Goal: Information Seeking & Learning: Stay updated

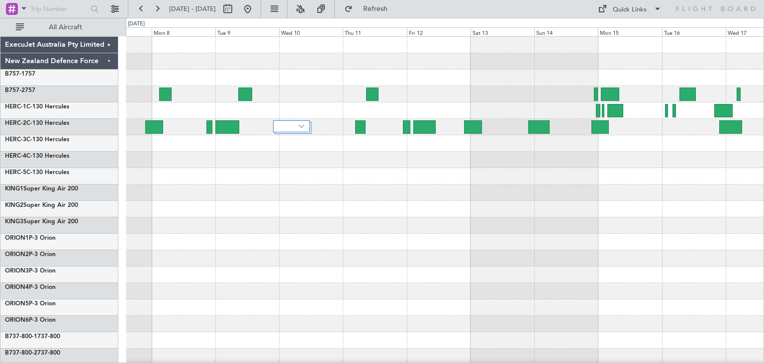
click at [314, 289] on div at bounding box center [445, 242] width 638 height 410
click at [156, 8] on button at bounding box center [157, 9] width 16 height 16
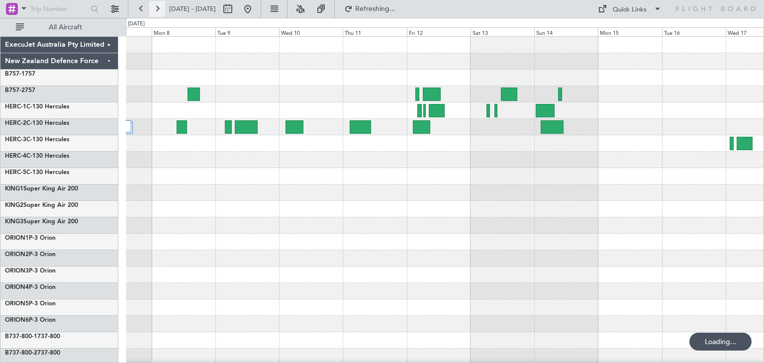
click at [156, 8] on button at bounding box center [157, 9] width 16 height 16
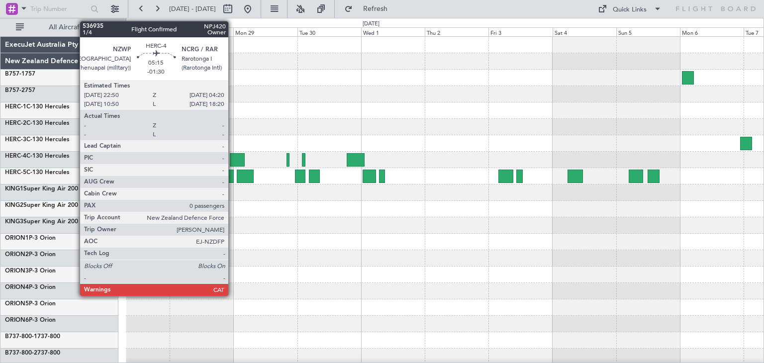
click at [233, 157] on div at bounding box center [237, 159] width 15 height 13
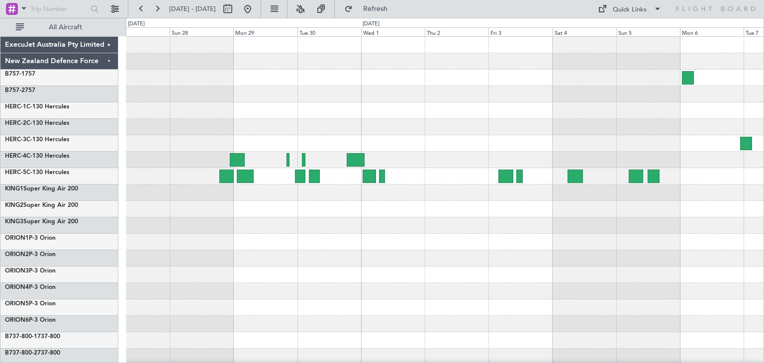
scroll to position [84, 0]
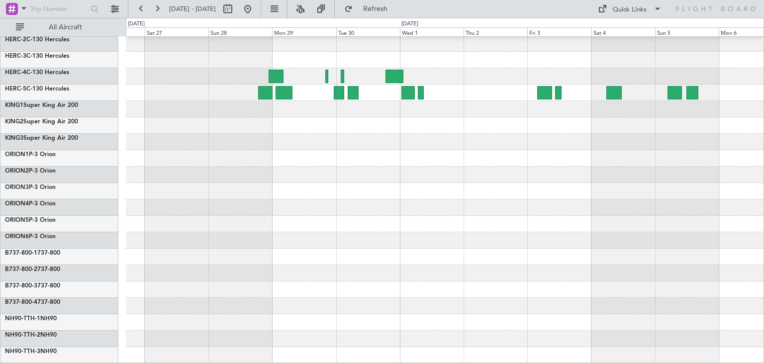
click at [313, 257] on div at bounding box center [445, 158] width 638 height 410
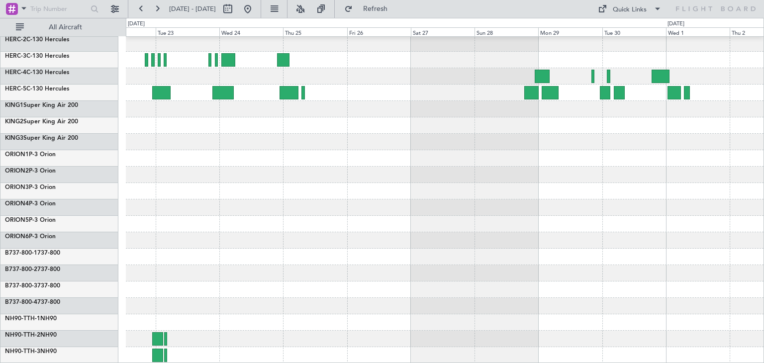
click at [552, 199] on div at bounding box center [445, 158] width 638 height 410
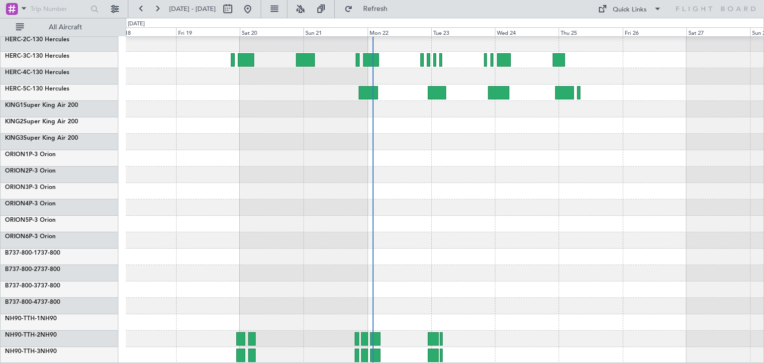
click at [569, 247] on div at bounding box center [445, 158] width 638 height 410
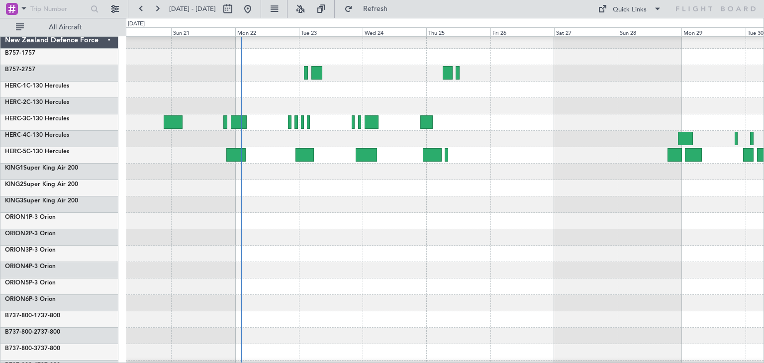
scroll to position [19, 0]
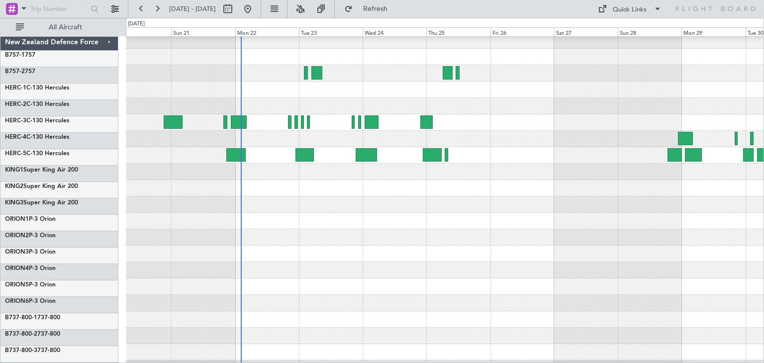
click at [317, 229] on div at bounding box center [445, 221] width 638 height 16
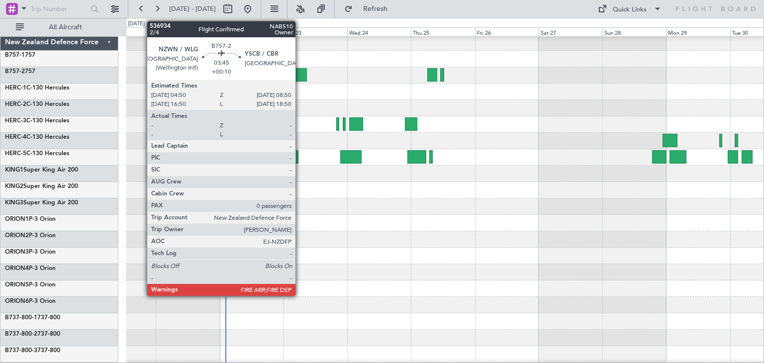
click at [300, 74] on div at bounding box center [301, 74] width 11 height 13
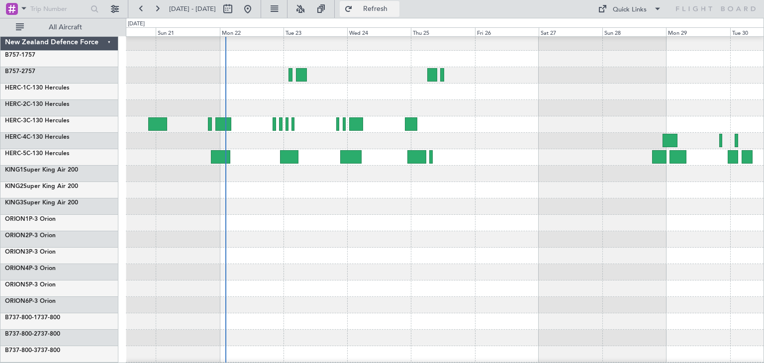
click at [381, 11] on button "Refresh" at bounding box center [370, 9] width 60 height 16
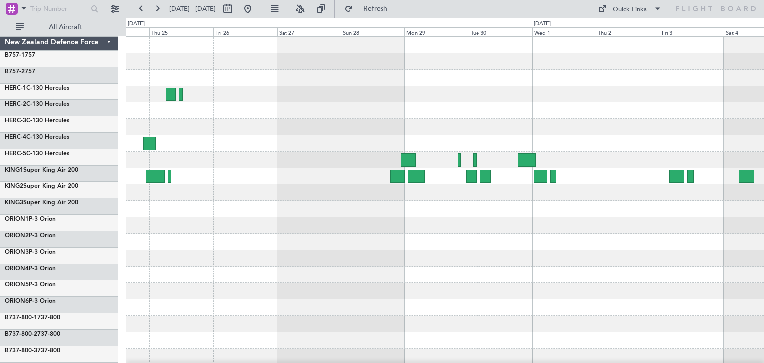
scroll to position [0, 0]
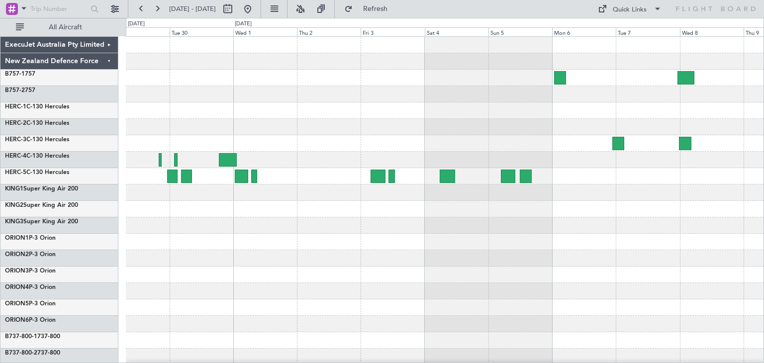
click at [0, 241] on html "[DATE] - [DATE] Refresh Quick Links All Aircraft ExecuJet Australia Pty Limited…" at bounding box center [382, 181] width 764 height 363
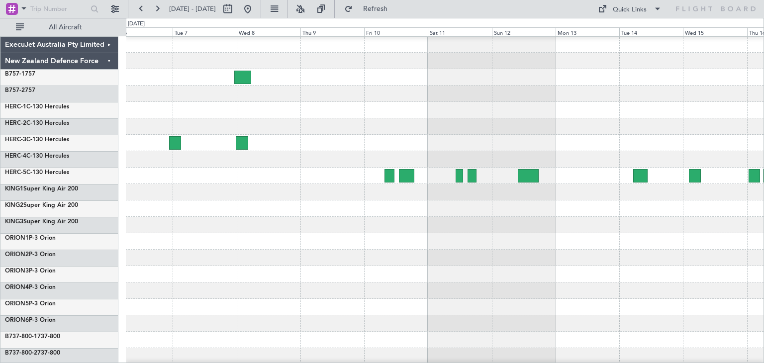
click at [185, 100] on div at bounding box center [445, 94] width 638 height 16
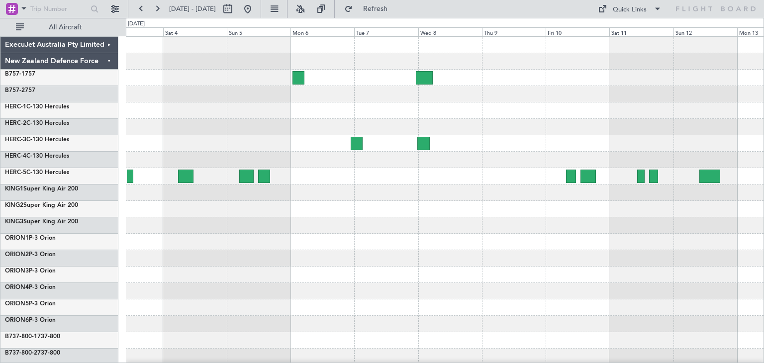
click at [405, 96] on div at bounding box center [445, 94] width 638 height 16
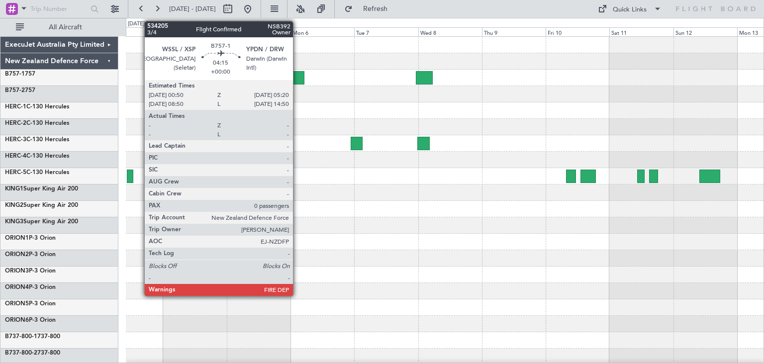
click at [297, 75] on div at bounding box center [298, 77] width 12 height 13
click at [296, 72] on div at bounding box center [298, 77] width 12 height 13
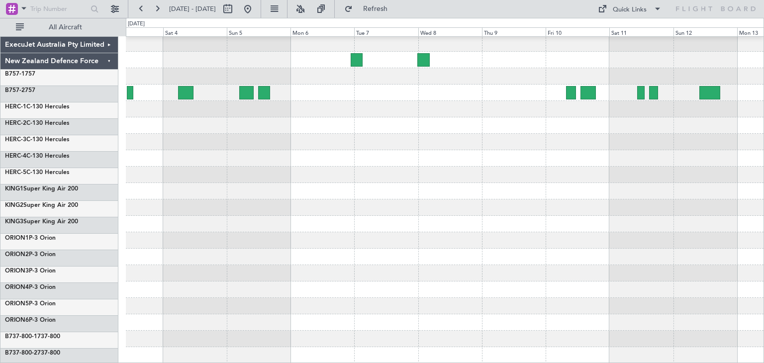
scroll to position [84, 0]
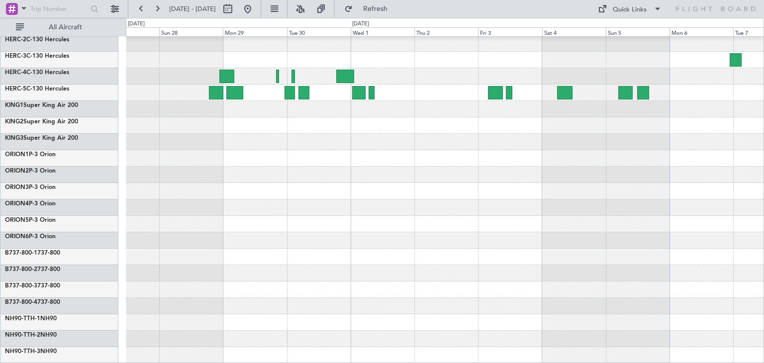
click at [583, 201] on div at bounding box center [445, 158] width 638 height 410
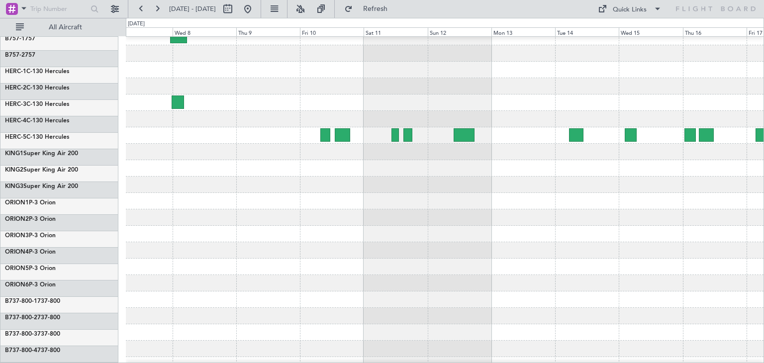
scroll to position [43, 0]
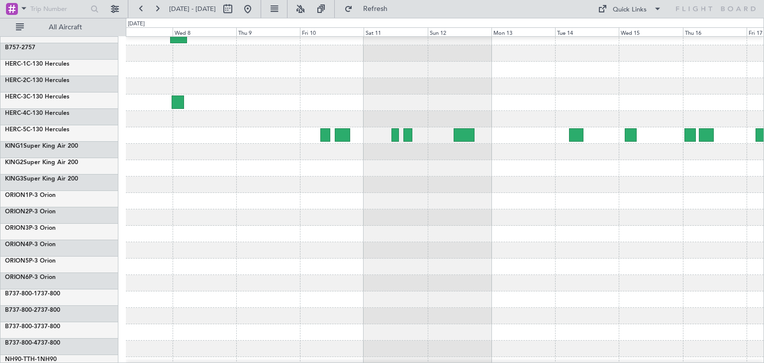
click at [0, 228] on html "[DATE] - [DATE] Refresh Quick Links All Aircraft ExecuJet Australia Pty Limited…" at bounding box center [382, 181] width 764 height 363
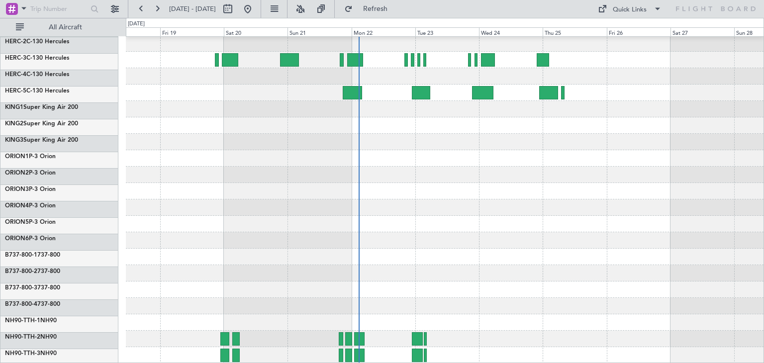
scroll to position [84, 0]
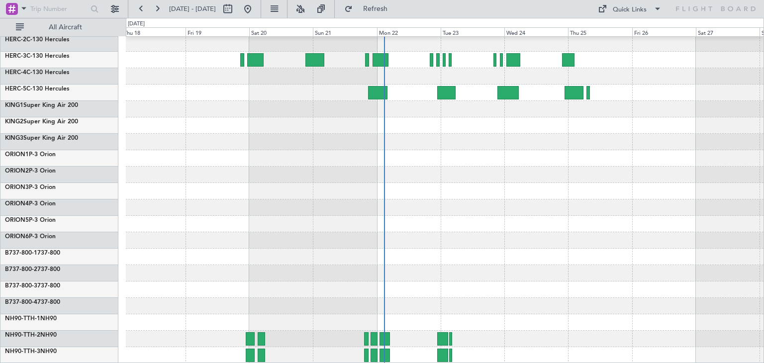
click at [614, 141] on div at bounding box center [445, 158] width 638 height 410
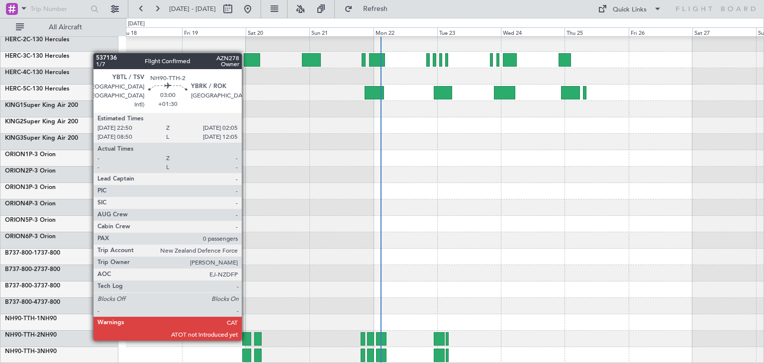
click at [246, 339] on div at bounding box center [246, 338] width 9 height 13
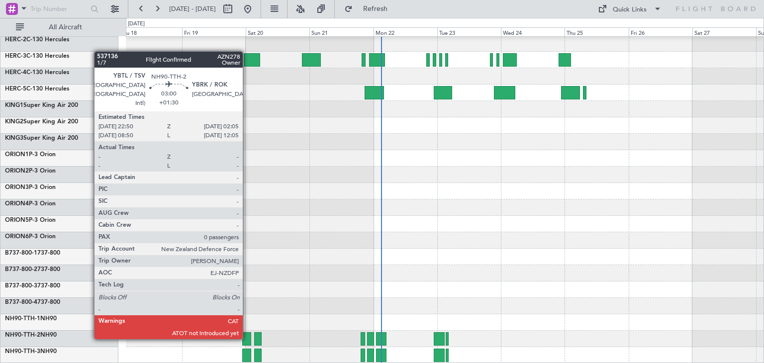
click at [247, 337] on div at bounding box center [246, 338] width 9 height 13
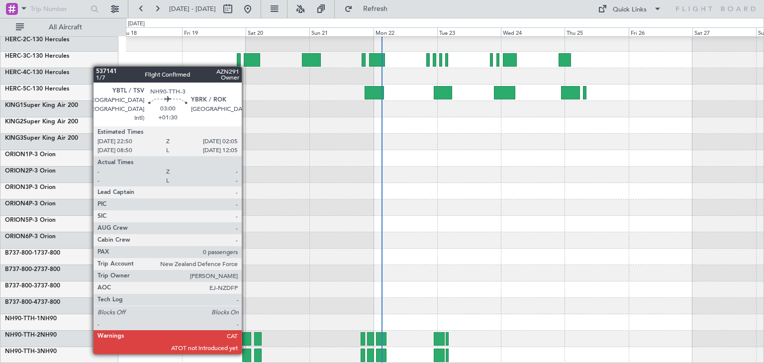
click at [246, 352] on div at bounding box center [246, 355] width 9 height 13
click at [247, 352] on div at bounding box center [246, 355] width 9 height 13
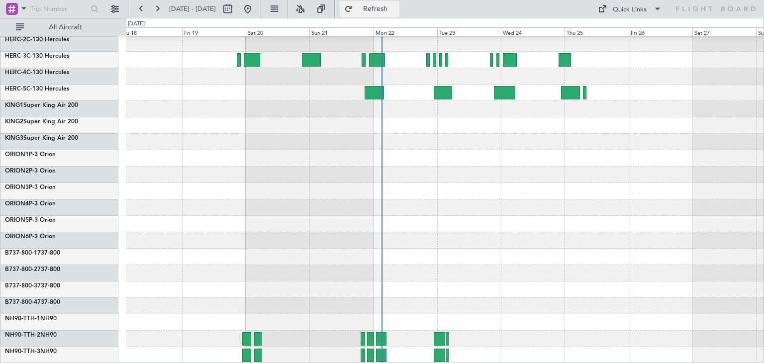
click at [396, 10] on span "Refresh" at bounding box center [376, 8] width 42 height 7
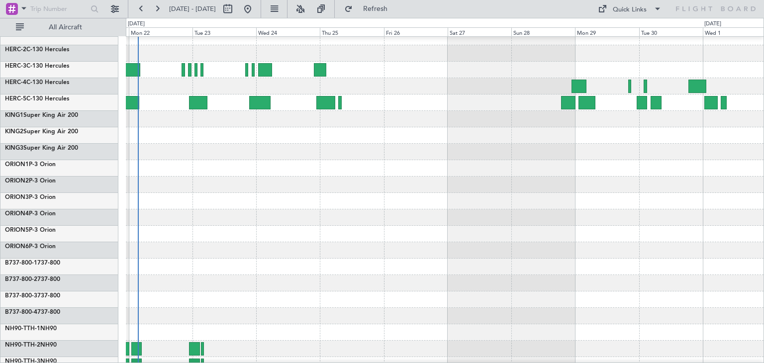
click at [255, 195] on div at bounding box center [445, 201] width 638 height 16
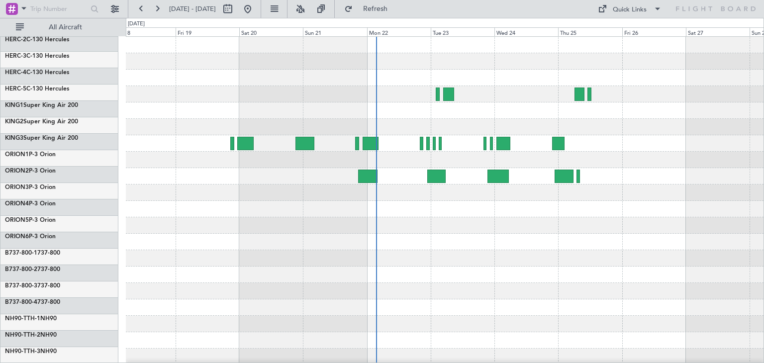
scroll to position [0, 0]
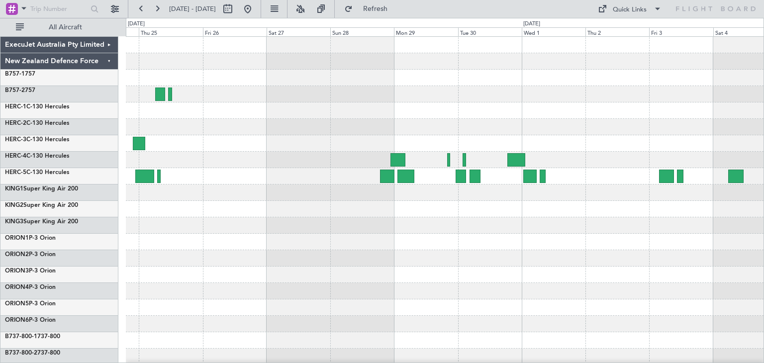
click at [111, 267] on div "ExecuJet Australia Pty Limited New Zealand Defence Force B757-1 757 B757-2 757 …" at bounding box center [382, 190] width 764 height 345
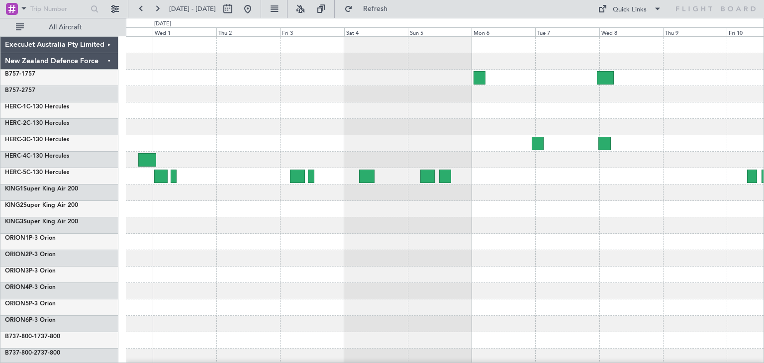
scroll to position [2, 0]
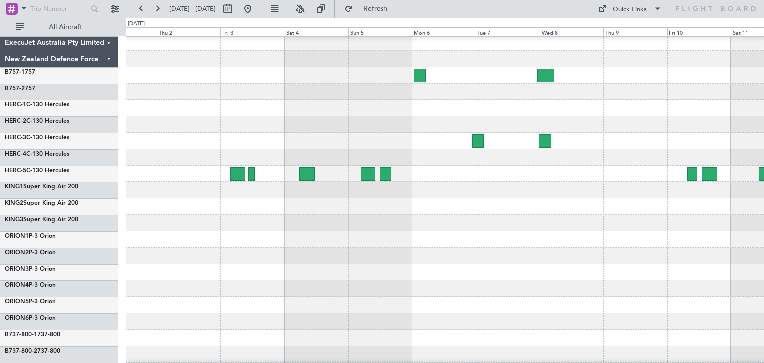
click at [198, 278] on div at bounding box center [445, 272] width 638 height 16
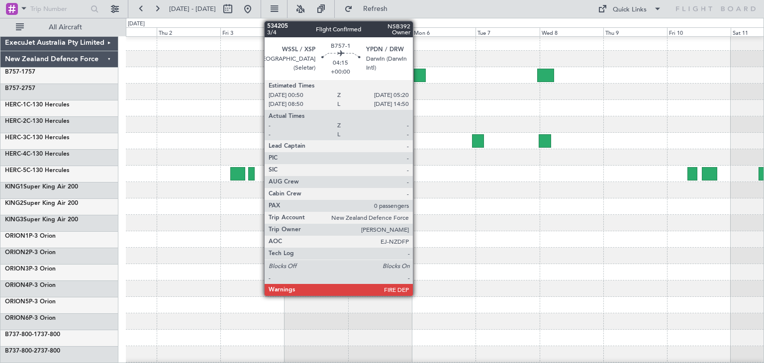
click at [417, 72] on div at bounding box center [420, 75] width 12 height 13
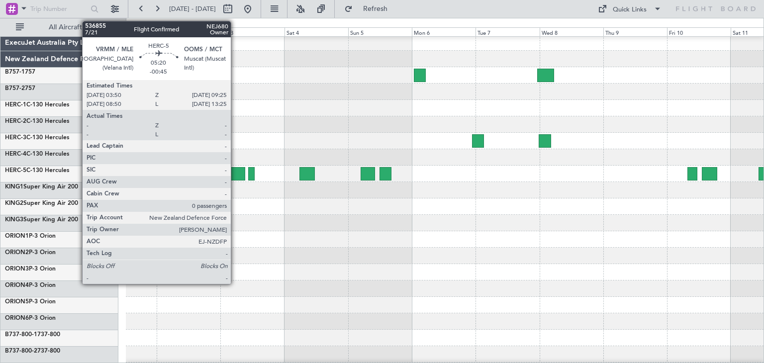
click at [235, 172] on div at bounding box center [237, 173] width 15 height 13
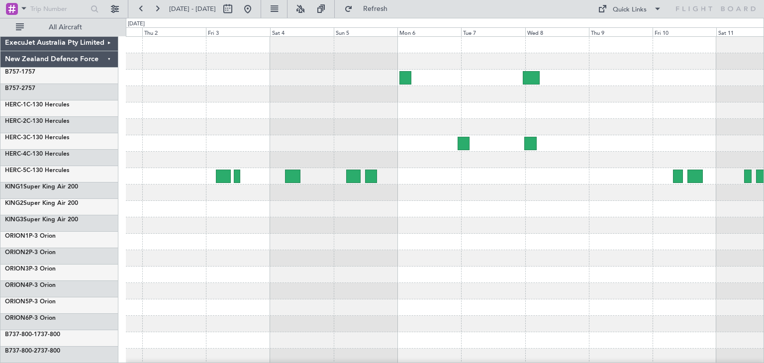
scroll to position [0, 0]
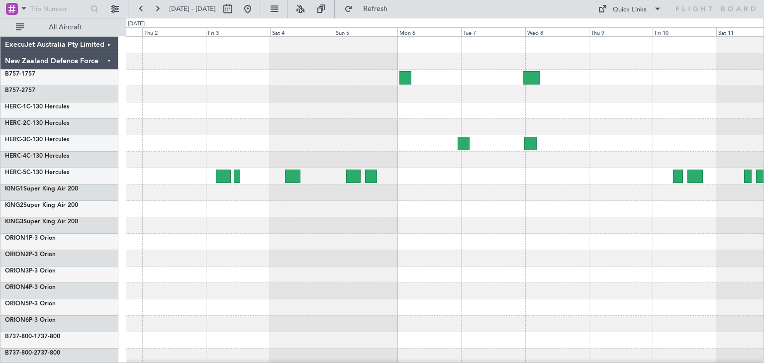
click at [413, 247] on div at bounding box center [445, 242] width 638 height 410
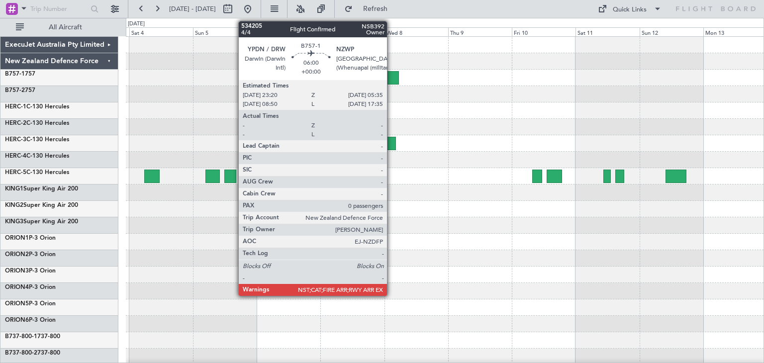
click at [391, 76] on div at bounding box center [390, 77] width 17 height 13
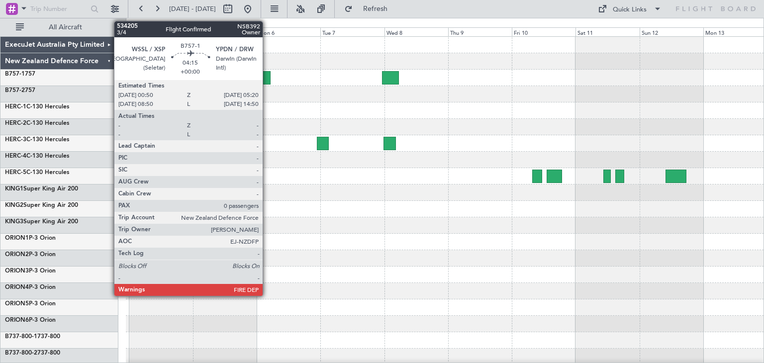
click at [267, 75] on div at bounding box center [265, 77] width 12 height 13
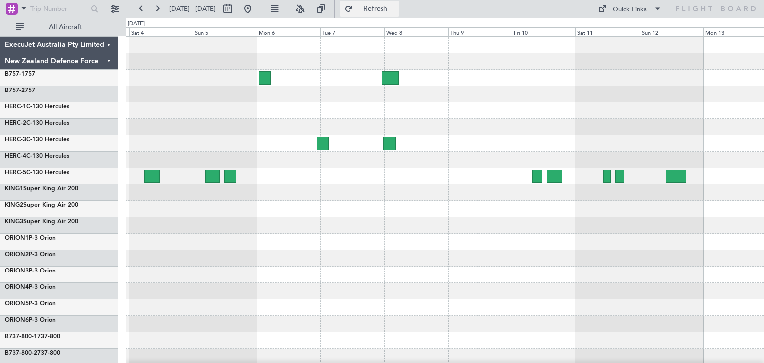
click at [396, 9] on span "Refresh" at bounding box center [376, 8] width 42 height 7
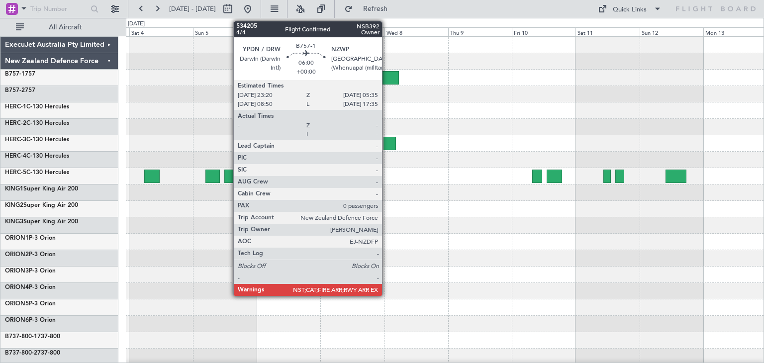
click at [386, 75] on div at bounding box center [390, 77] width 17 height 13
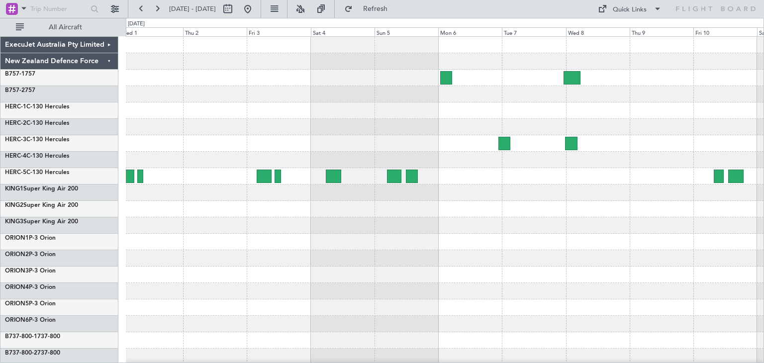
click at [436, 199] on div at bounding box center [445, 242] width 638 height 410
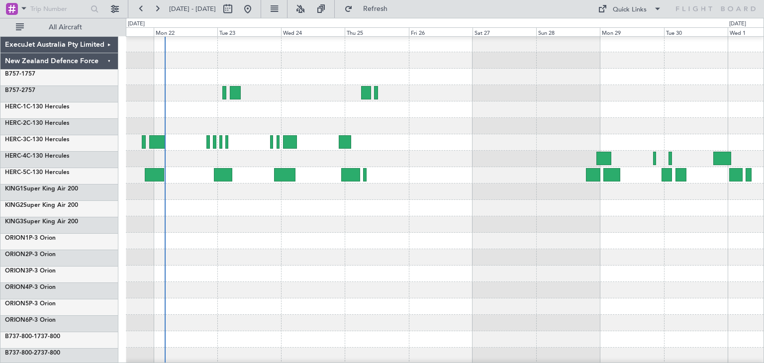
scroll to position [4, 0]
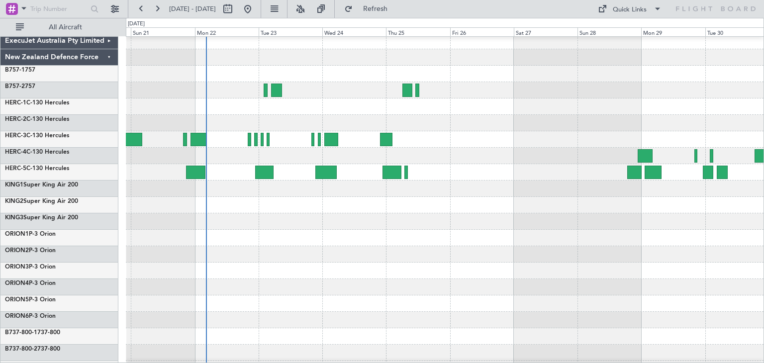
click at [662, 238] on div at bounding box center [445, 238] width 638 height 16
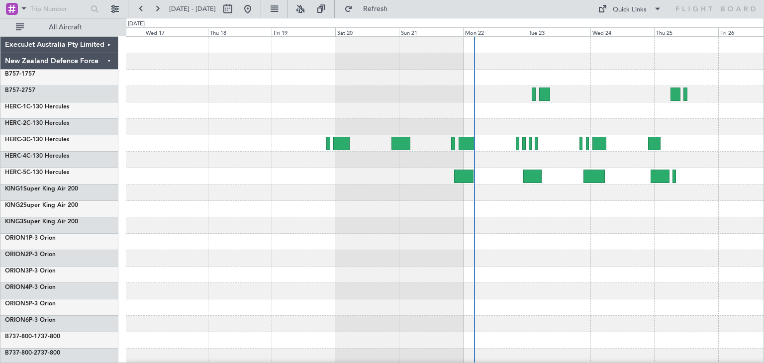
click at [530, 240] on div at bounding box center [445, 242] width 638 height 16
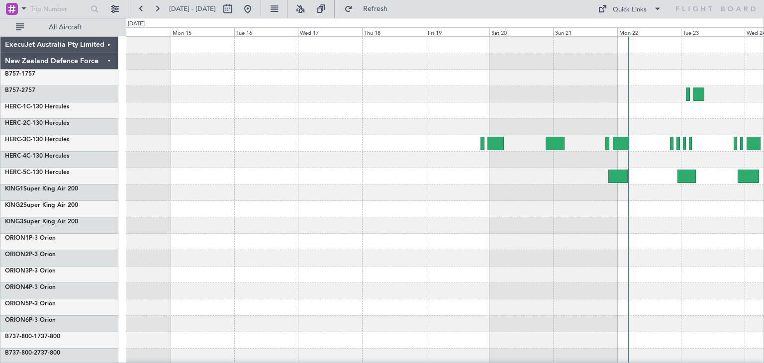
click at [382, 240] on div at bounding box center [445, 242] width 638 height 410
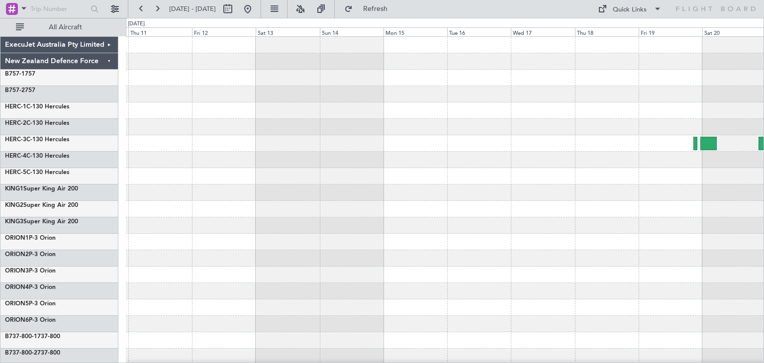
click at [463, 241] on div at bounding box center [445, 242] width 638 height 16
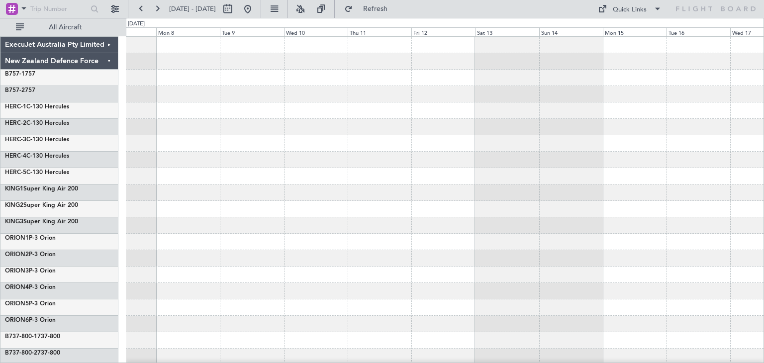
click at [364, 243] on div at bounding box center [445, 242] width 638 height 16
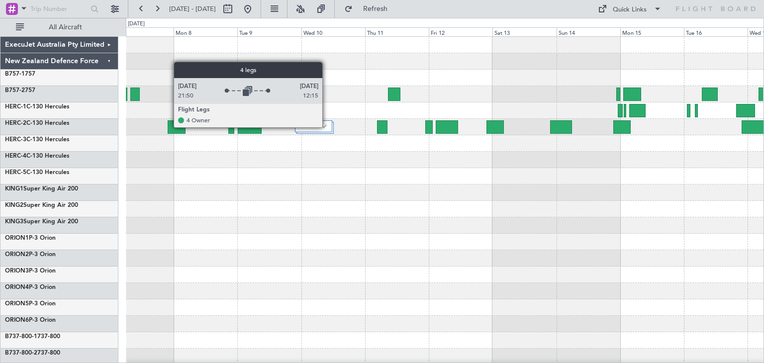
click at [327, 127] on div at bounding box center [313, 126] width 37 height 12
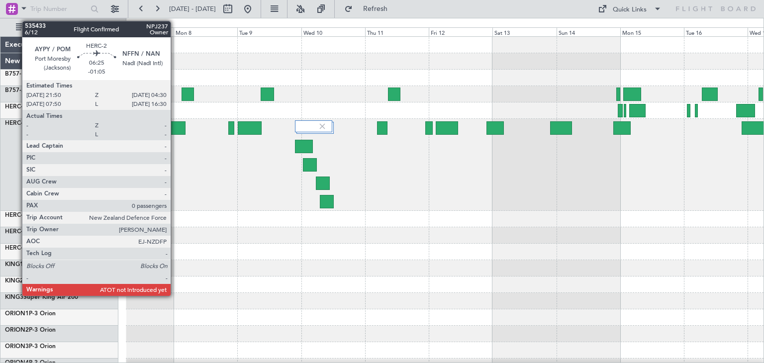
click at [175, 128] on div at bounding box center [177, 127] width 18 height 13
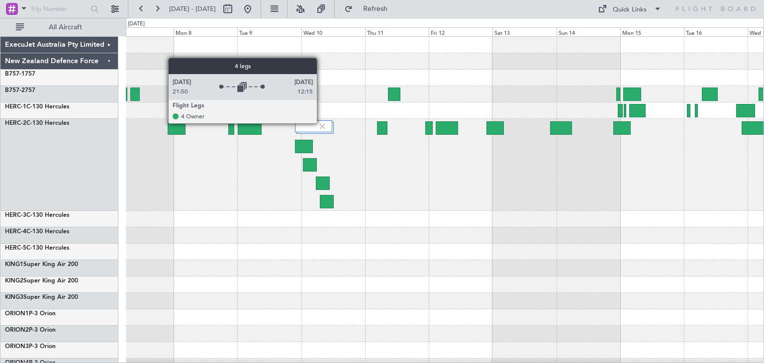
click at [321, 123] on img at bounding box center [322, 126] width 9 height 9
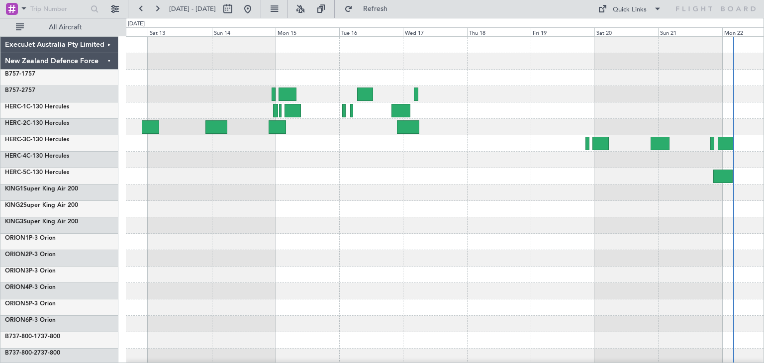
click at [228, 244] on div at bounding box center [445, 242] width 638 height 410
